Goal: Information Seeking & Learning: Compare options

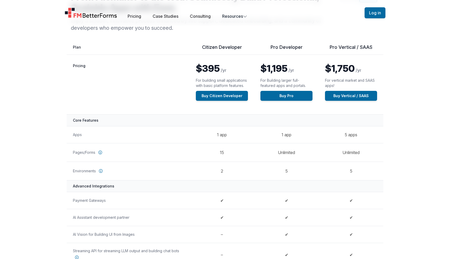
scroll to position [51, 0]
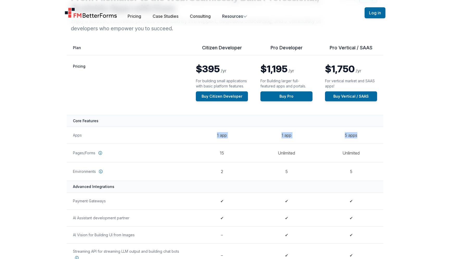
drag, startPoint x: 359, startPoint y: 135, endPoint x: 198, endPoint y: 133, distance: 161.6
click at [198, 133] on tr "Apps 1 app 1 app 5 apps" at bounding box center [225, 134] width 317 height 17
click at [283, 135] on td "1 app" at bounding box center [286, 134] width 65 height 17
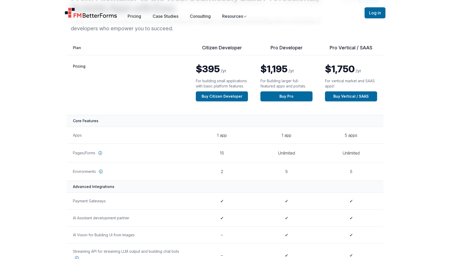
click at [353, 136] on td "5 apps" at bounding box center [351, 134] width 65 height 17
click at [283, 136] on td "1 app" at bounding box center [286, 134] width 65 height 17
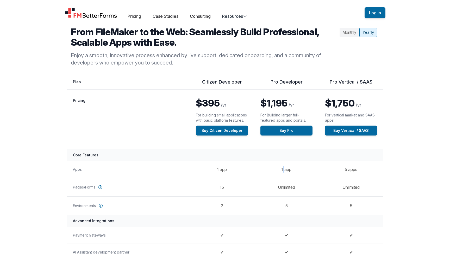
scroll to position [11, 0]
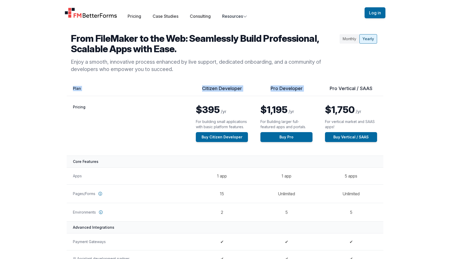
drag, startPoint x: 326, startPoint y: 88, endPoint x: 386, endPoint y: 88, distance: 60.0
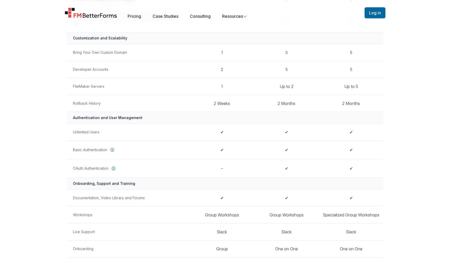
scroll to position [301, 0]
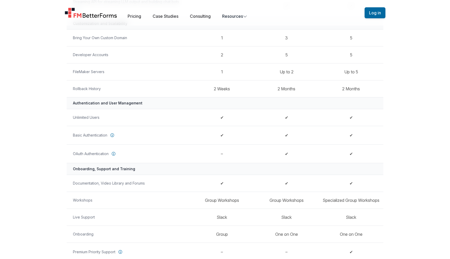
click at [395, 104] on div "Feature by Plan Citizen Developer Pro Developer Pro Vertical / SAAS Pricing $39…" at bounding box center [225, 48] width 450 height 506
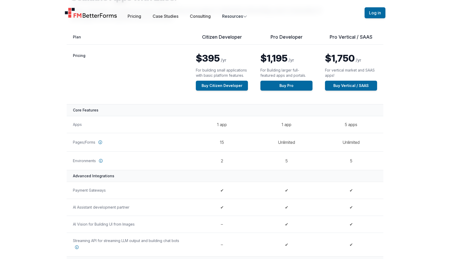
scroll to position [209, 0]
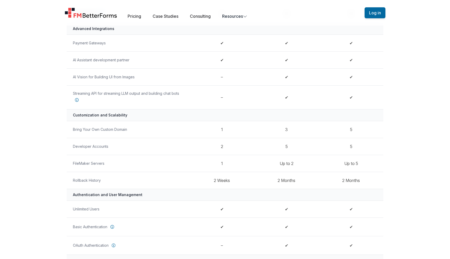
click at [289, 126] on td "3" at bounding box center [286, 129] width 65 height 17
drag, startPoint x: 289, startPoint y: 130, endPoint x: 285, endPoint y: 130, distance: 3.9
click at [285, 130] on td "3" at bounding box center [286, 129] width 65 height 17
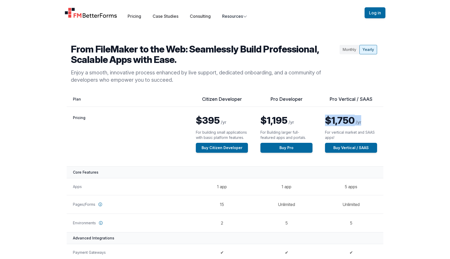
drag, startPoint x: 372, startPoint y: 121, endPoint x: 328, endPoint y: 120, distance: 43.8
click at [328, 120] on p "$1,750 /yr" at bounding box center [351, 120] width 52 height 10
click at [370, 125] on p "$1,750 /yr" at bounding box center [351, 120] width 52 height 10
drag, startPoint x: 377, startPoint y: 123, endPoint x: 324, endPoint y: 120, distance: 53.0
click at [324, 120] on td "$1,750 /yr For vertical market and SAAS apps! Buy Vertical / SAAS" at bounding box center [351, 137] width 65 height 60
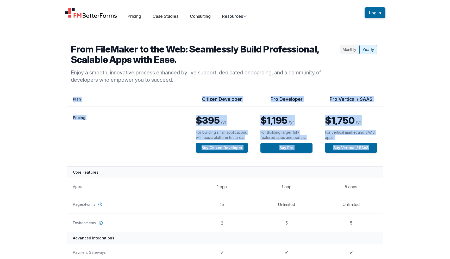
drag, startPoint x: 327, startPoint y: 95, endPoint x: 378, endPoint y: 142, distance: 70.1
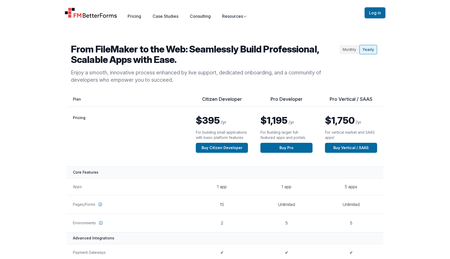
click at [351, 53] on div "Monthly" at bounding box center [350, 49] width 20 height 9
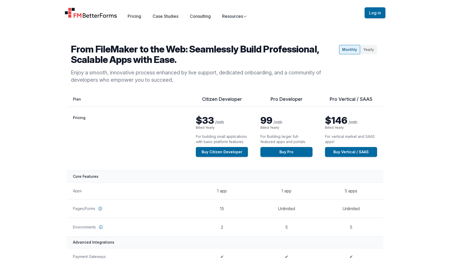
click at [368, 50] on div "Yearly" at bounding box center [369, 49] width 17 height 9
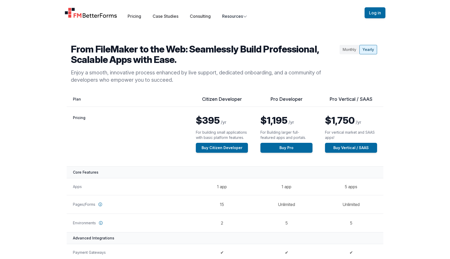
click at [351, 51] on div "Monthly" at bounding box center [350, 49] width 20 height 9
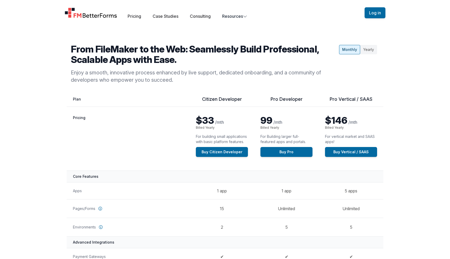
click at [371, 49] on div "Yearly" at bounding box center [369, 49] width 17 height 9
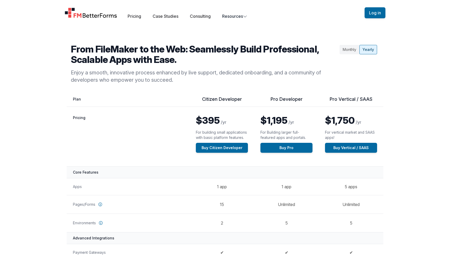
drag, startPoint x: 327, startPoint y: 99, endPoint x: 366, endPoint y: 133, distance: 52.7
click at [366, 133] on p "For vertical market and SAAS apps!" at bounding box center [351, 135] width 52 height 10
click at [379, 133] on td "$1,750 /yr For vertical market and SAAS apps! Buy Vertical / SAAS" at bounding box center [351, 137] width 65 height 60
